Goal: Transaction & Acquisition: Purchase product/service

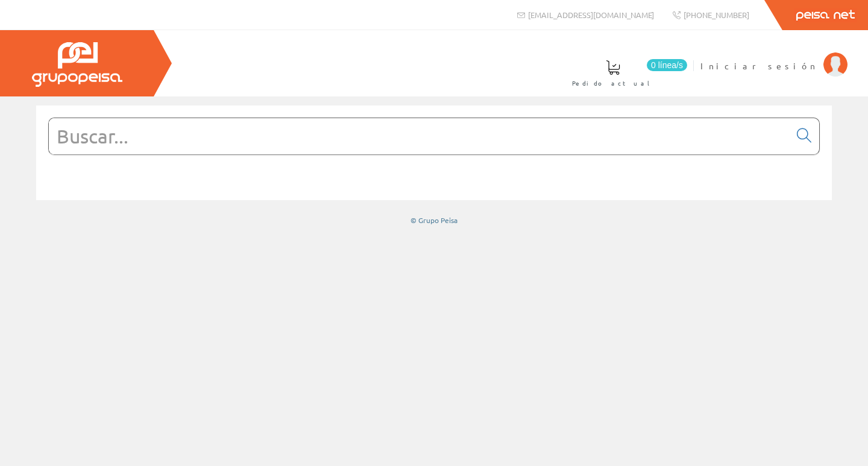
click at [241, 137] on input "text" at bounding box center [419, 136] width 741 height 36
paste input "LC1D25P7"
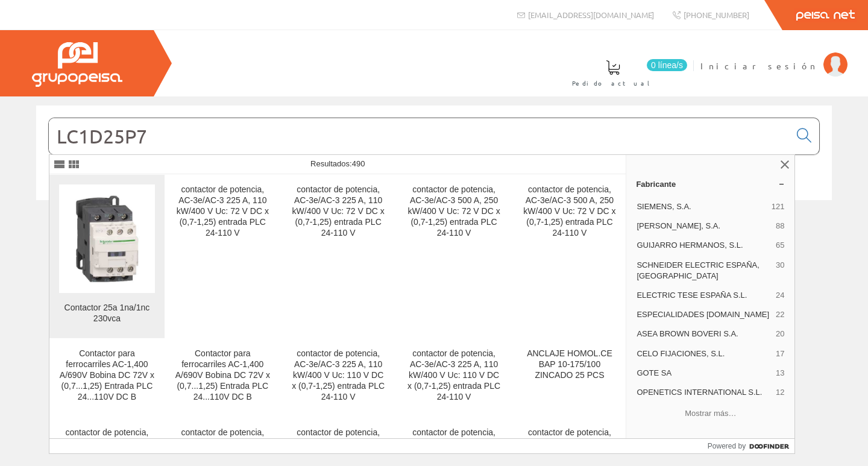
type input "LC1D25P7"
click at [131, 224] on img at bounding box center [107, 239] width 96 height 96
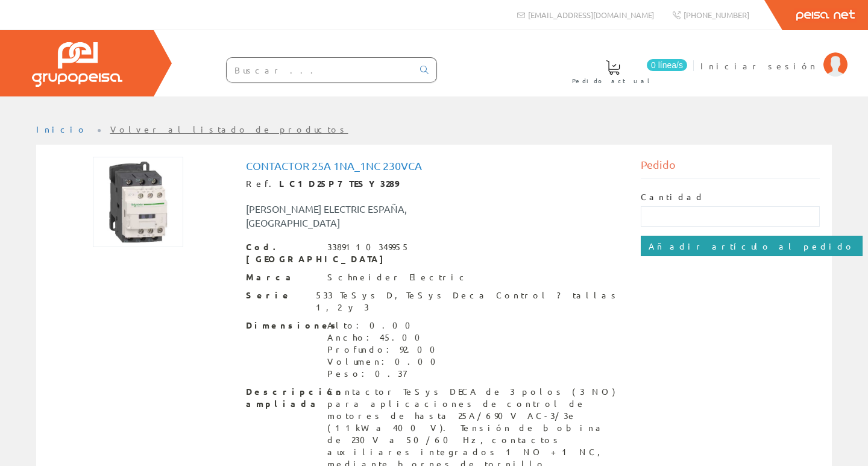
click at [736, 240] on input "Añadir artículo al pedido" at bounding box center [752, 246] width 222 height 20
